Goal: Information Seeking & Learning: Learn about a topic

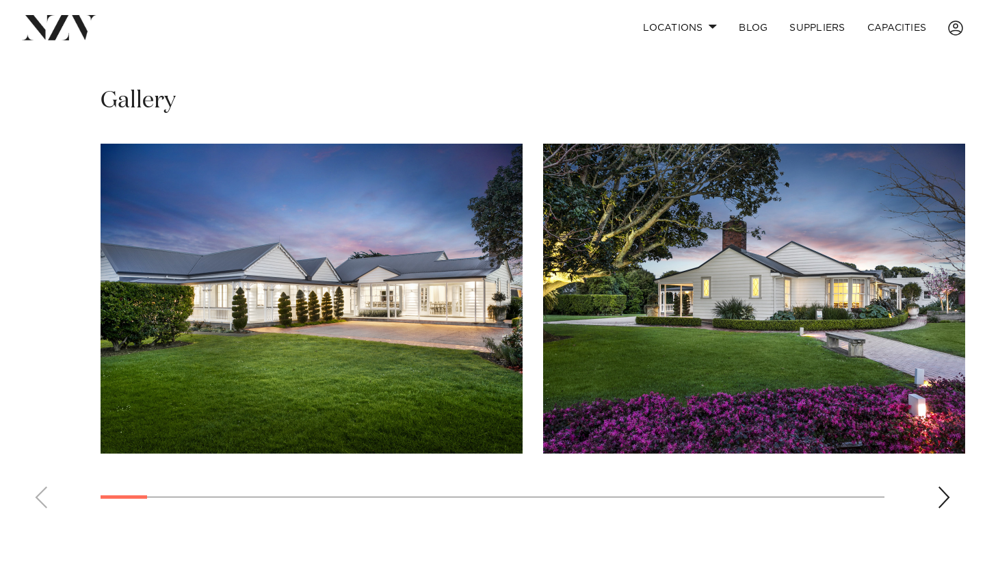
scroll to position [853, 0]
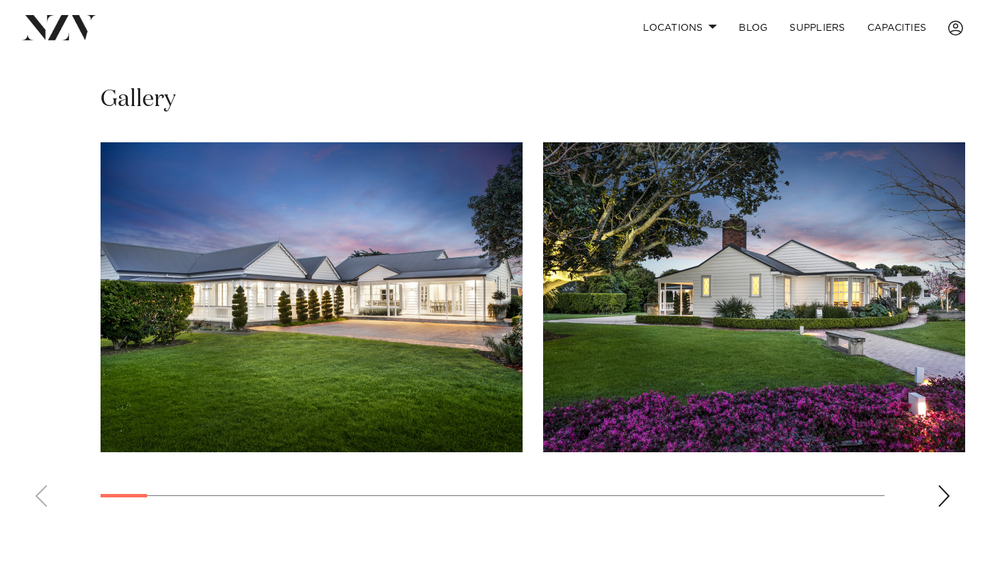
click at [458, 315] on img "1 / 30" at bounding box center [312, 297] width 422 height 310
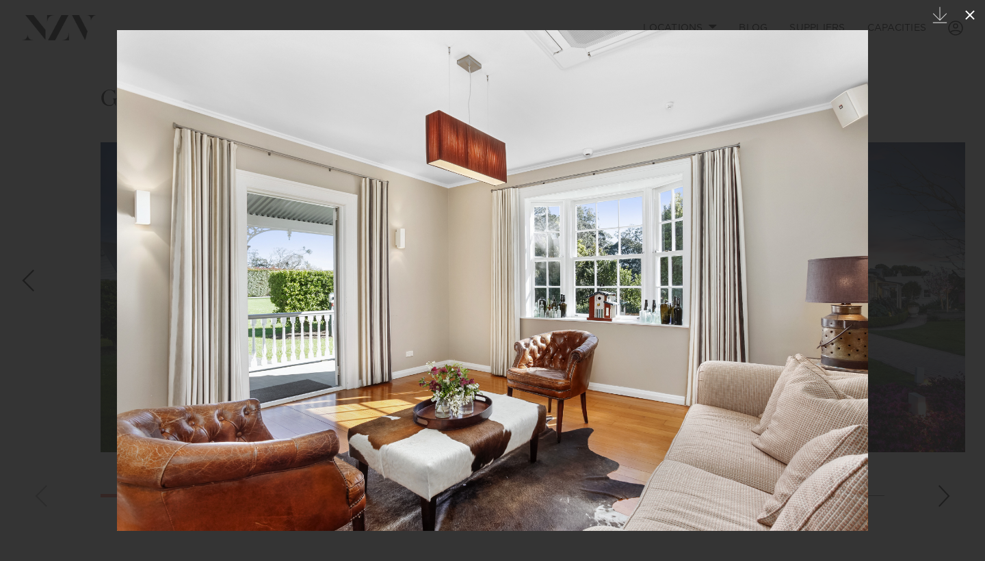
click at [976, 19] on icon at bounding box center [969, 15] width 16 height 16
